Goal: Navigation & Orientation: Find specific page/section

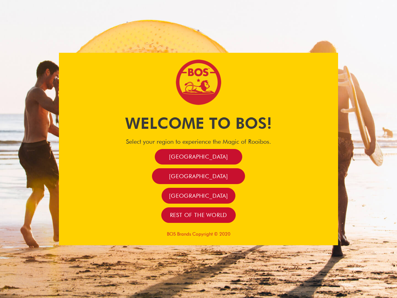
click at [199, 156] on span "[GEOGRAPHIC_DATA]" at bounding box center [198, 156] width 59 height 7
click at [198, 176] on span "[GEOGRAPHIC_DATA]" at bounding box center [198, 176] width 59 height 7
click at [199, 195] on span "[GEOGRAPHIC_DATA]" at bounding box center [198, 195] width 59 height 7
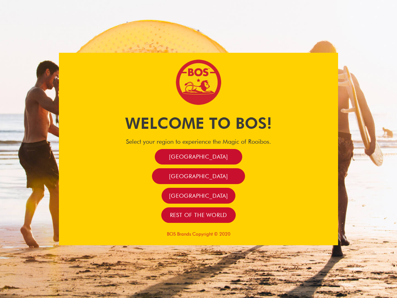
click at [199, 195] on span "[GEOGRAPHIC_DATA]" at bounding box center [198, 195] width 59 height 7
click at [199, 215] on span "Rest of the world" at bounding box center [198, 214] width 57 height 7
